Goal: Entertainment & Leisure: Browse casually

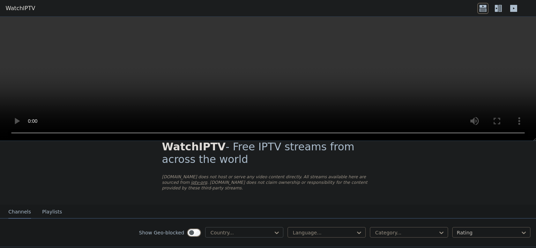
scroll to position [40, 0]
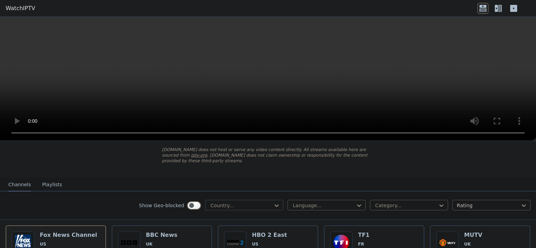
click at [254, 202] on div at bounding box center [242, 205] width 64 height 7
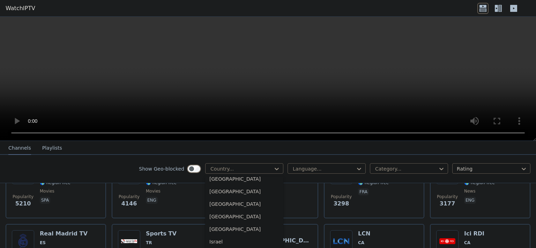
scroll to position [1082, 0]
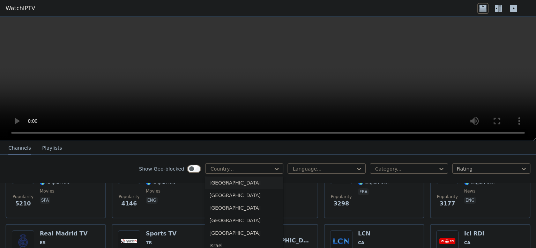
click at [214, 185] on div "[GEOGRAPHIC_DATA]" at bounding box center [244, 183] width 78 height 13
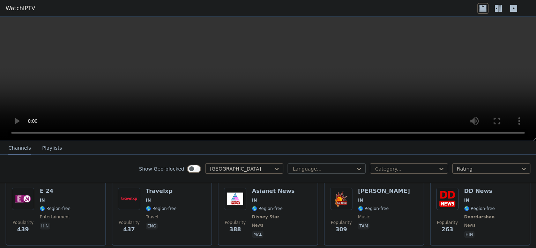
scroll to position [140, 0]
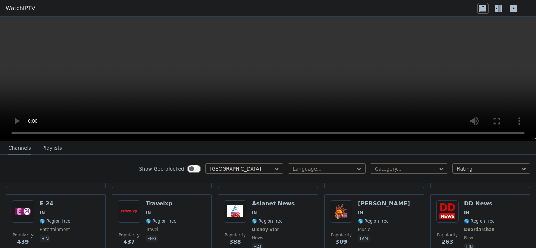
click at [316, 174] on div "Language... Category... Rating" at bounding box center [409, 168] width 243 height 11
click at [318, 171] on div at bounding box center [324, 168] width 64 height 7
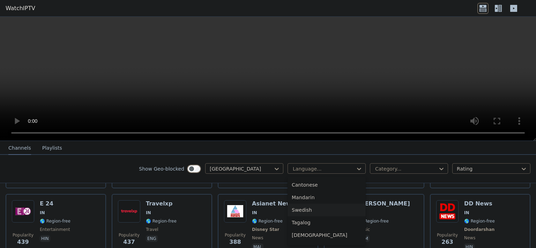
scroll to position [210, 0]
click at [299, 215] on div "[DEMOGRAPHIC_DATA]" at bounding box center [327, 213] width 78 height 13
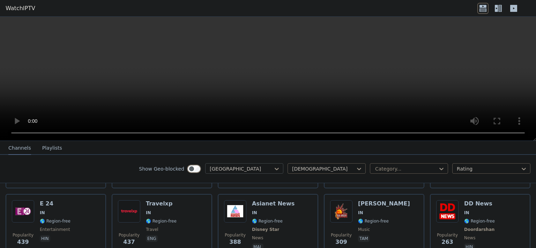
scroll to position [40, 0]
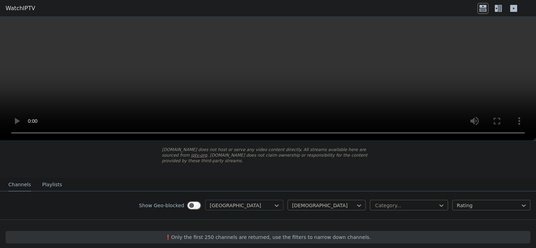
click at [242, 202] on div at bounding box center [242, 205] width 64 height 7
click at [227, 217] on div "All countries" at bounding box center [244, 221] width 78 height 13
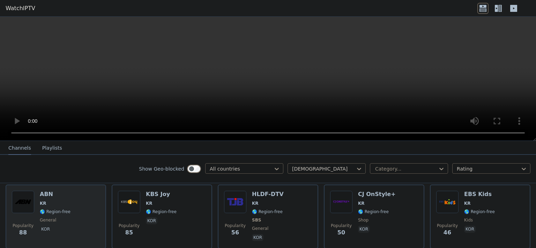
scroll to position [75, 0]
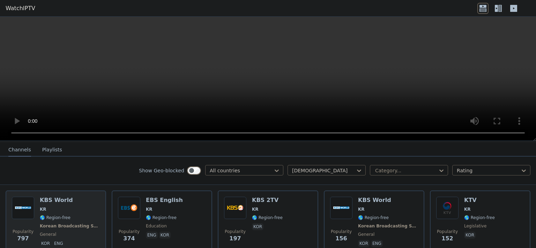
click at [73, 206] on div "KBS World KR 🌎 Region-free Korean Broadcasting System general kor eng" at bounding box center [70, 223] width 60 height 52
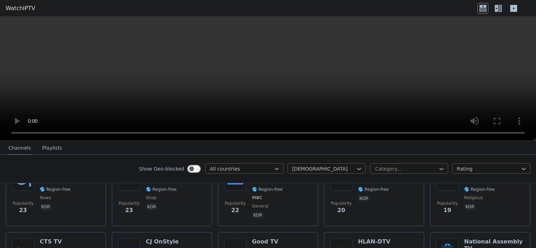
scroll to position [529, 0]
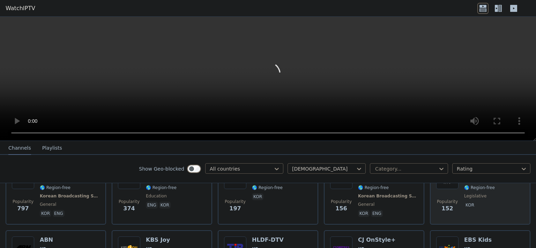
scroll to position [110, 0]
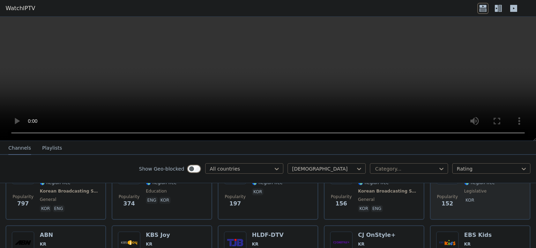
click at [490, 199] on div "Popularity 152 KTV KR 🌎 Region-free legislative kor" at bounding box center [480, 188] width 88 height 52
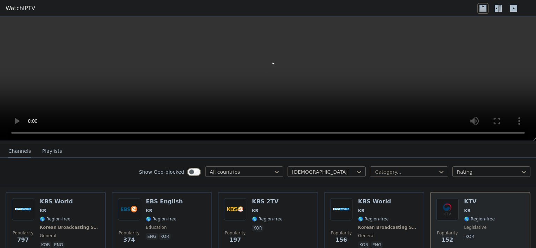
scroll to position [75, 0]
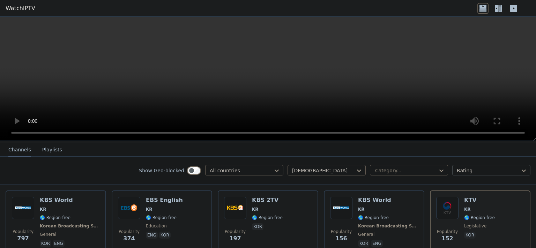
click at [483, 170] on div at bounding box center [489, 170] width 64 height 7
click at [481, 169] on div at bounding box center [489, 170] width 64 height 7
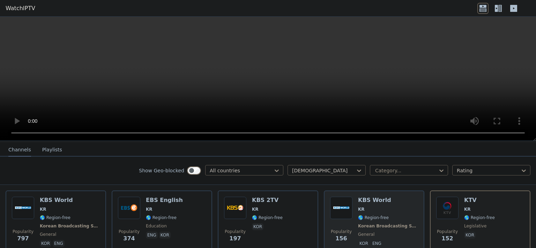
click at [397, 197] on h6 "KBS World" at bounding box center [388, 200] width 60 height 7
click at [288, 166] on div "[DEMOGRAPHIC_DATA]" at bounding box center [327, 170] width 78 height 10
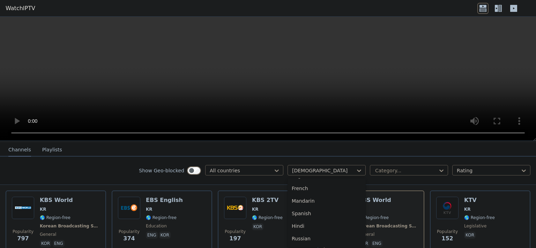
scroll to position [0, 0]
click at [321, 185] on div "All languages" at bounding box center [327, 186] width 78 height 13
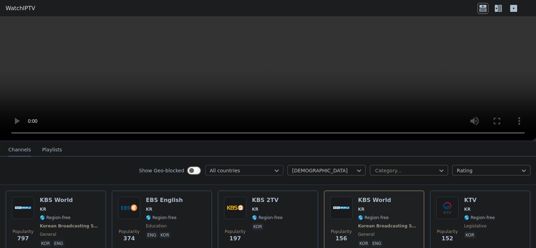
click at [249, 172] on div "All countries" at bounding box center [244, 170] width 78 height 10
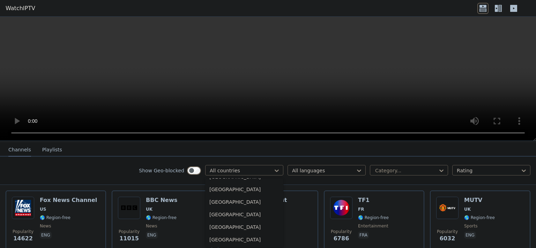
scroll to position [1082, 0]
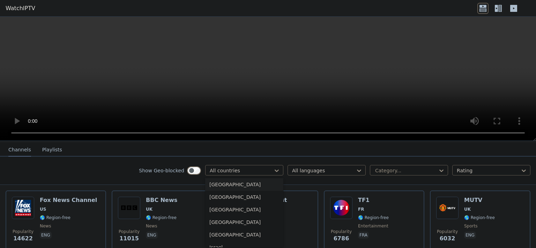
click at [223, 190] on div "[GEOGRAPHIC_DATA]" at bounding box center [244, 184] width 78 height 13
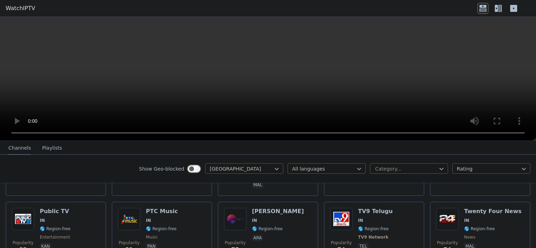
scroll to position [494, 0]
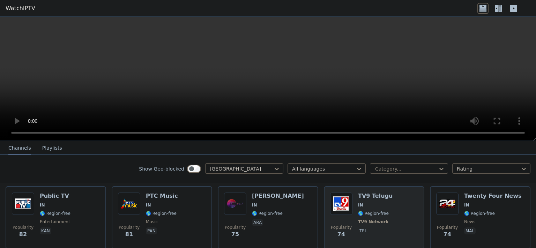
click at [334, 194] on img at bounding box center [341, 204] width 22 height 22
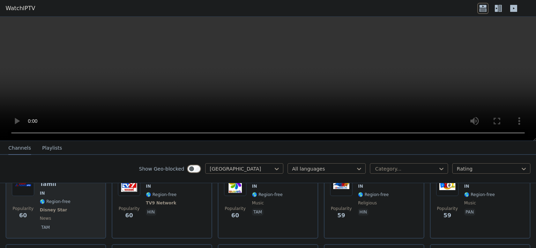
scroll to position [738, 0]
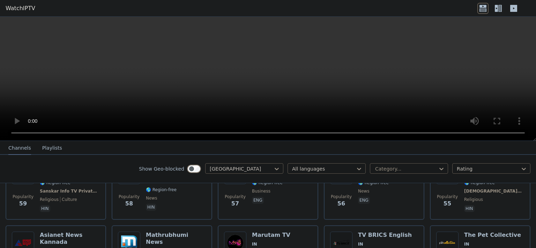
click at [496, 11] on icon at bounding box center [496, 8] width 3 height 7
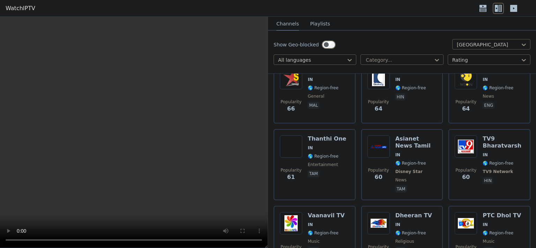
scroll to position [947, 0]
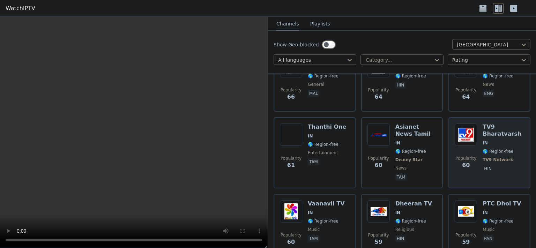
click at [464, 125] on img at bounding box center [466, 135] width 22 height 22
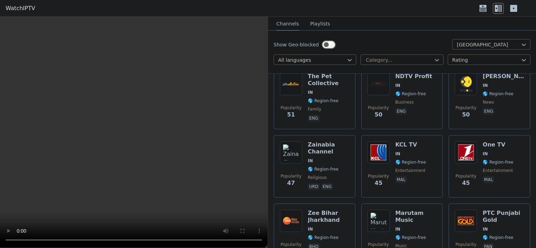
scroll to position [1366, 0]
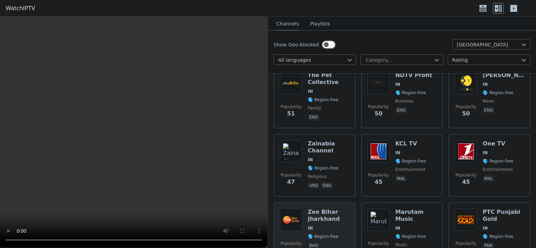
click at [327, 209] on h6 "Zee Bihar Jharkhand" at bounding box center [329, 216] width 42 height 14
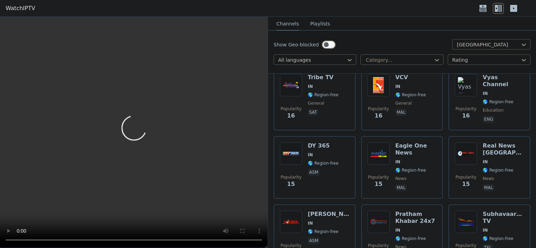
scroll to position [3103, 0]
